Goal: Task Accomplishment & Management: Complete application form

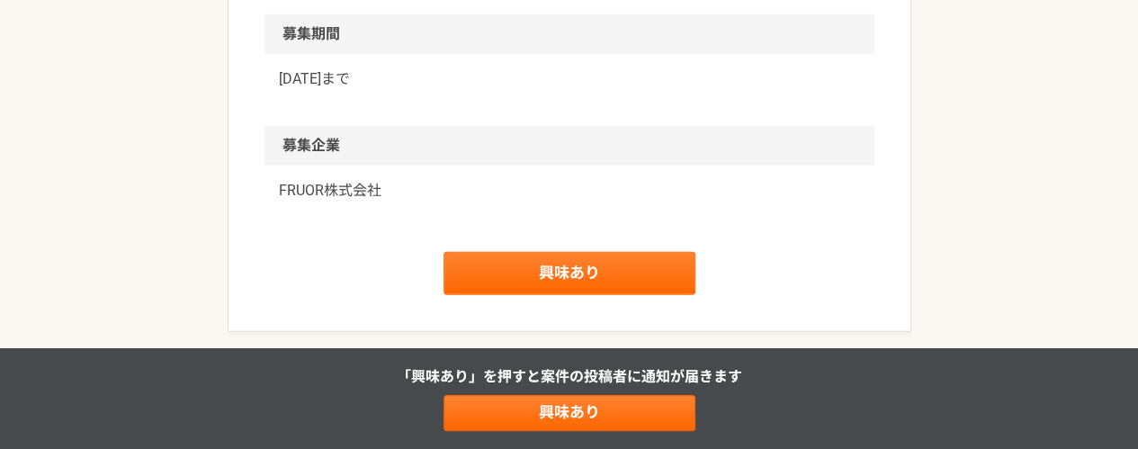
scroll to position [2304, 0]
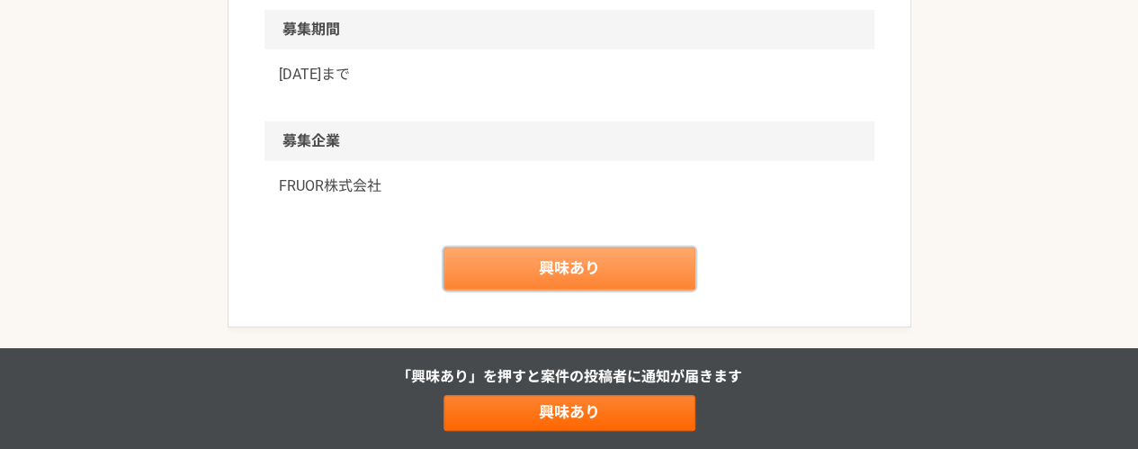
click at [476, 265] on link "興味あり" at bounding box center [570, 268] width 252 height 43
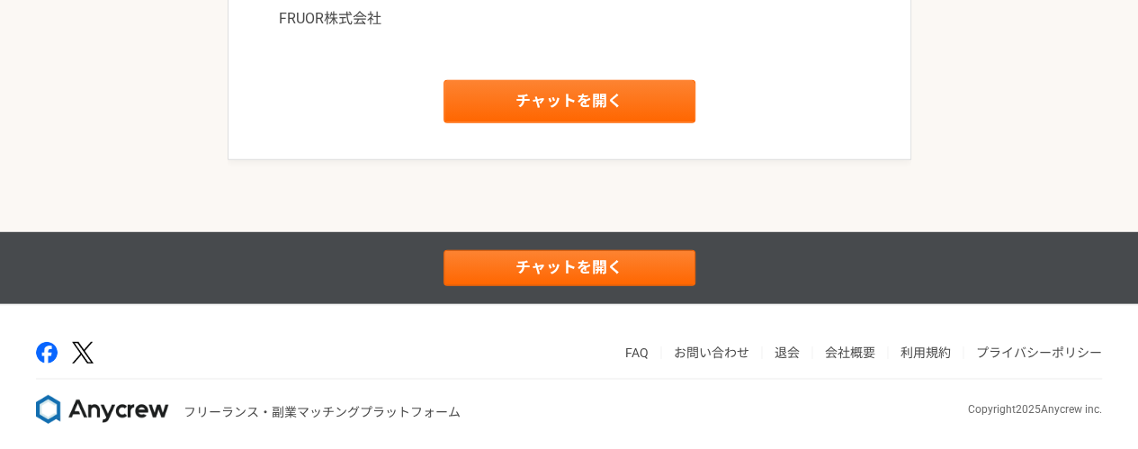
scroll to position [2477, 0]
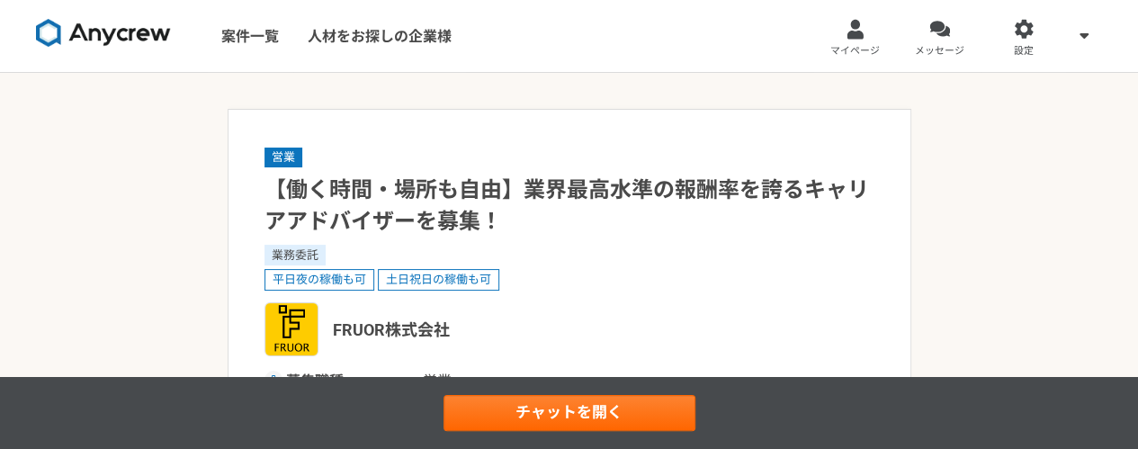
click at [109, 40] on img at bounding box center [103, 33] width 135 height 29
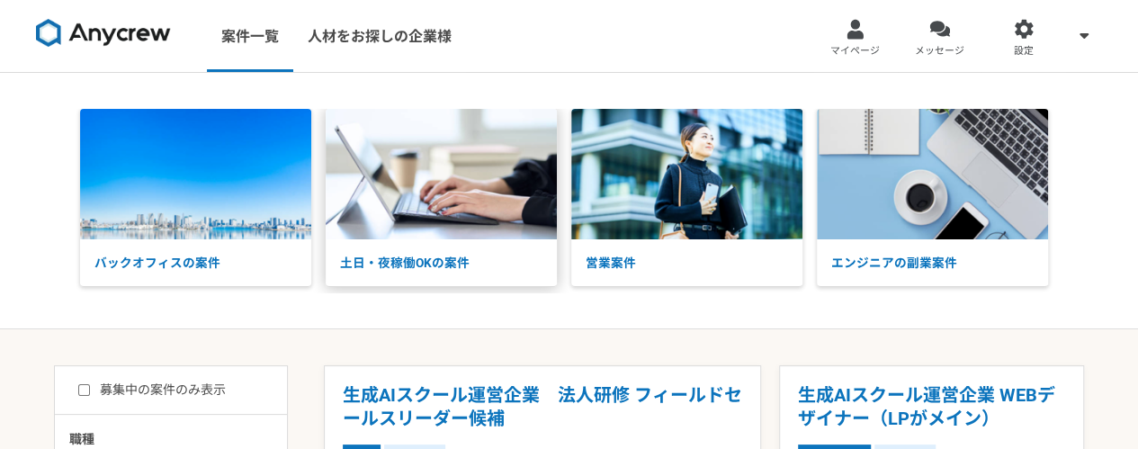
click at [446, 238] on img at bounding box center [441, 174] width 231 height 130
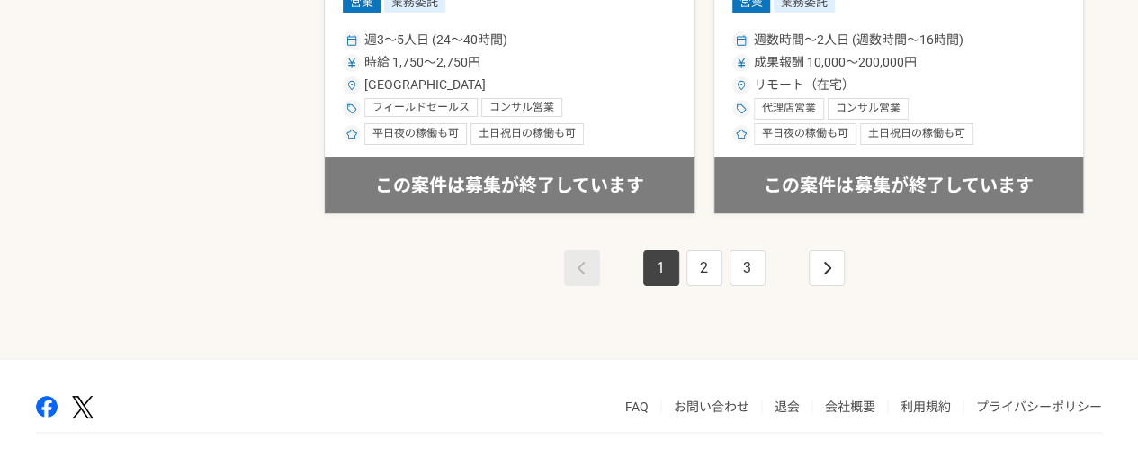
scroll to position [3382, 0]
